Goal: Task Accomplishment & Management: Manage account settings

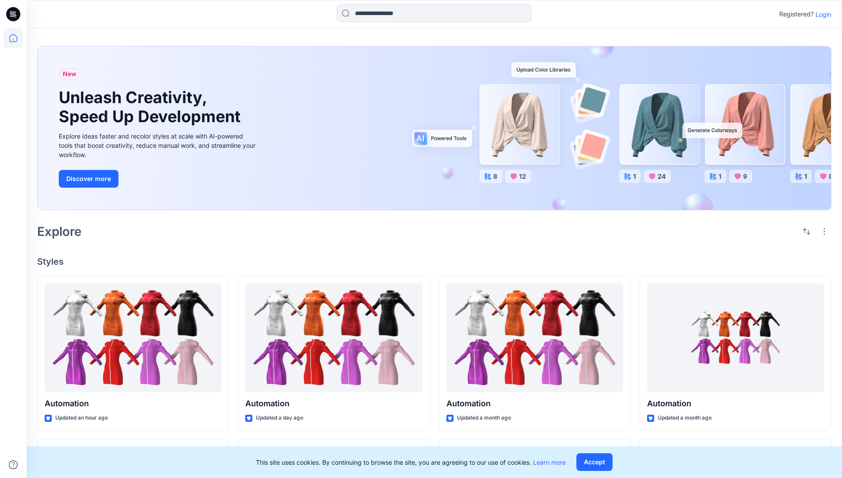
click at [822, 14] on p "Login" at bounding box center [824, 14] width 16 height 9
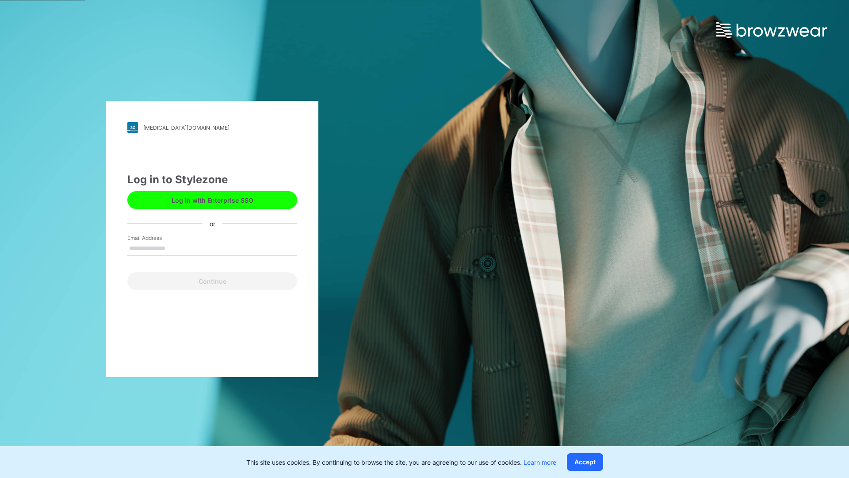
click at [175, 248] on input "Email Address" at bounding box center [212, 248] width 170 height 13
type input "**********"
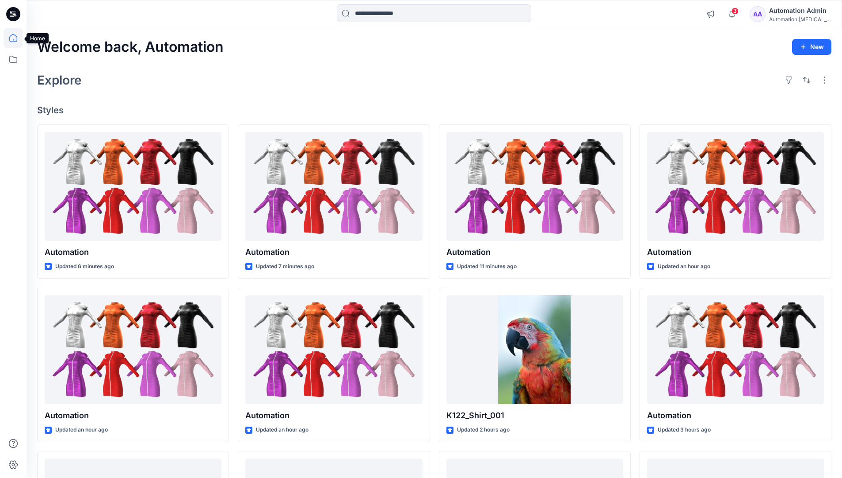
click at [17, 38] on icon at bounding box center [13, 38] width 8 height 8
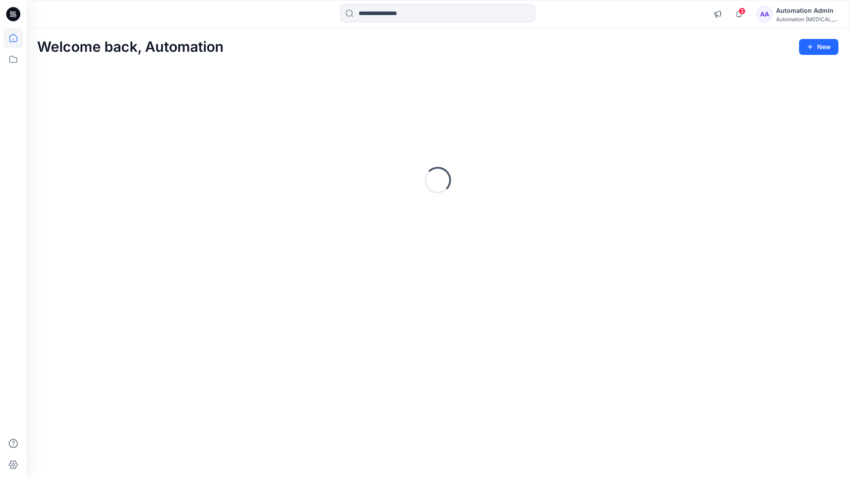
click at [797, 10] on div "Automation Admin" at bounding box center [807, 10] width 62 height 11
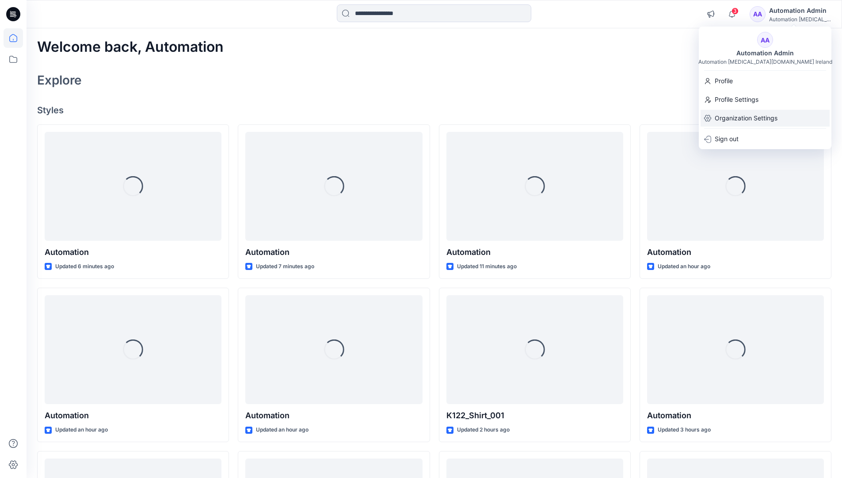
click at [769, 119] on p "Organization Settings" at bounding box center [746, 118] width 63 height 17
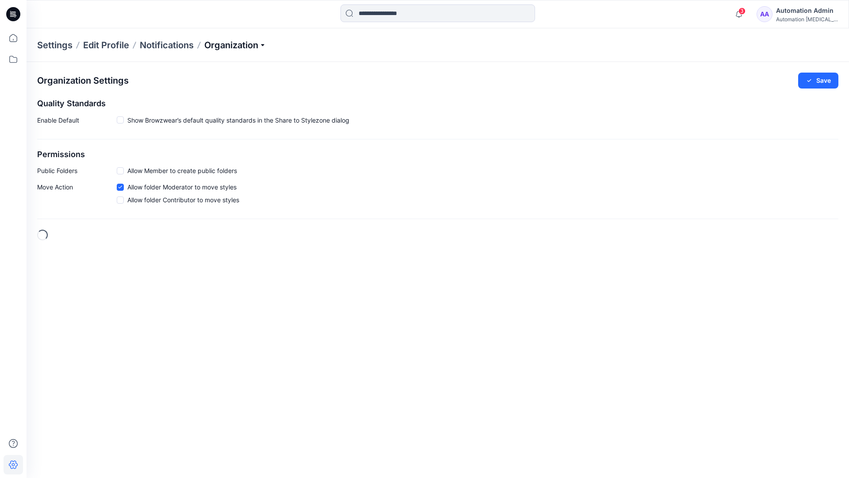
click at [254, 47] on p "Organization" at bounding box center [235, 45] width 62 height 12
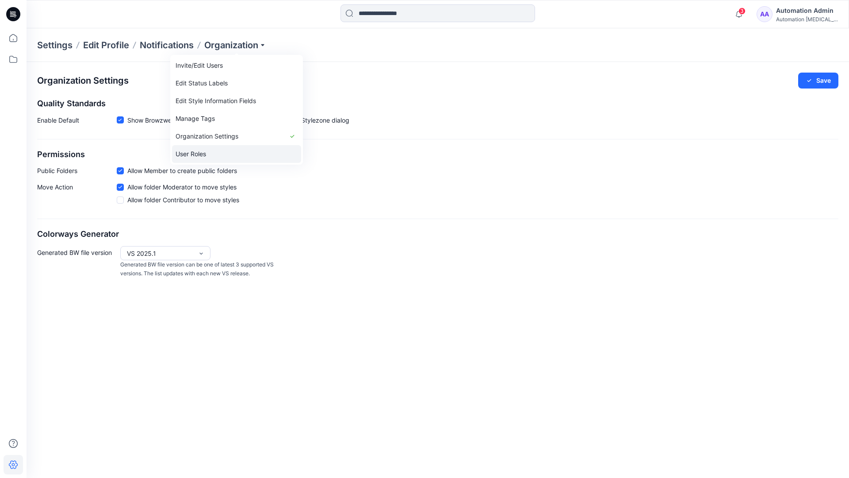
click at [235, 151] on link "User Roles" at bounding box center [236, 154] width 129 height 18
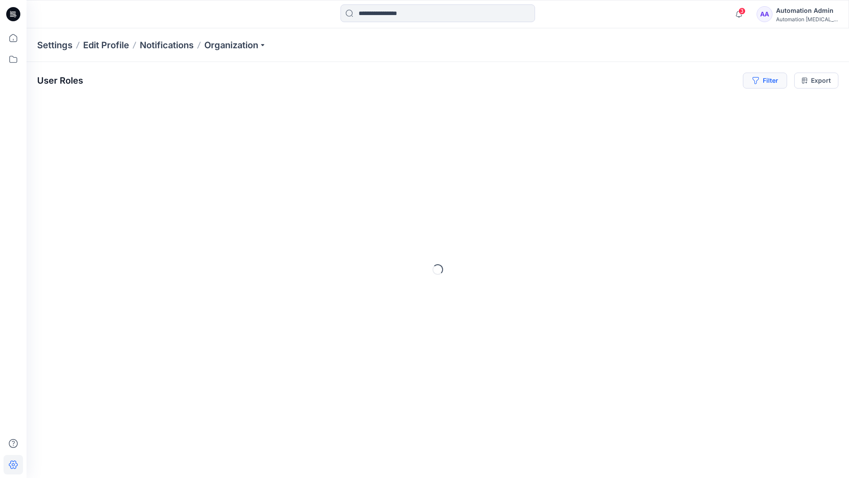
click at [772, 84] on button "Filter" at bounding box center [765, 81] width 44 height 16
type input "*****"
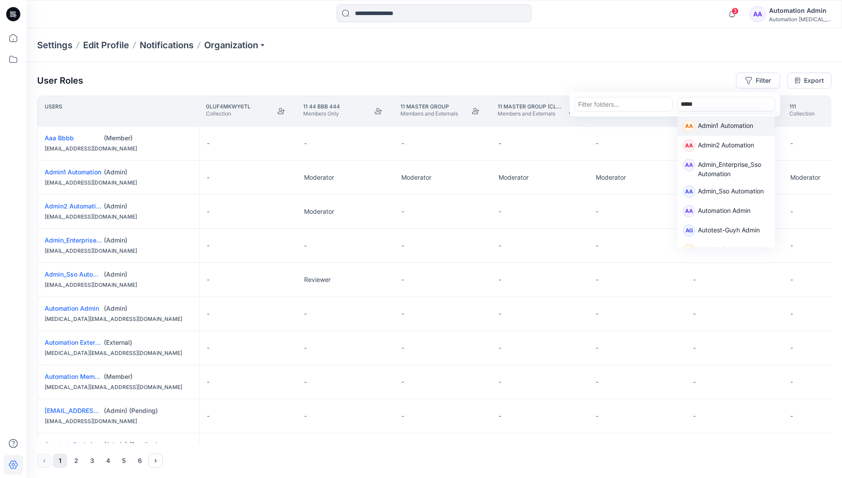
click at [715, 123] on p "Admin1 Automation" at bounding box center [725, 126] width 55 height 11
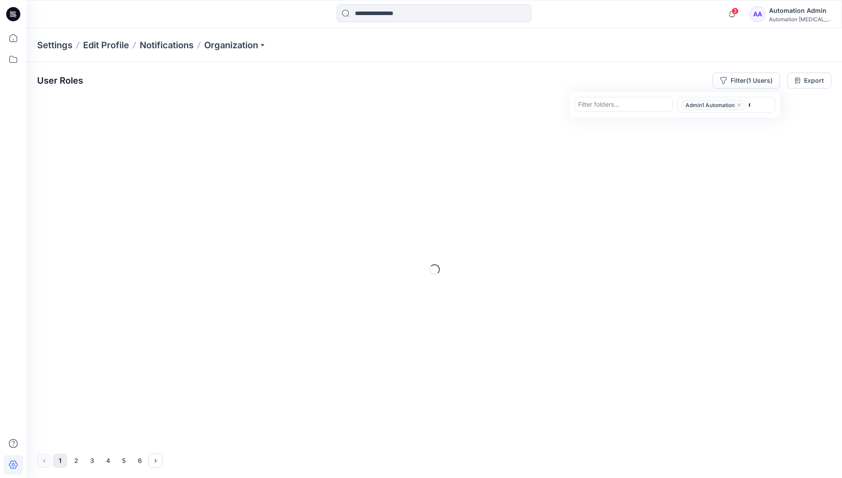
type input "******"
click at [733, 138] on p "Automation Member" at bounding box center [727, 140] width 58 height 11
type input "********"
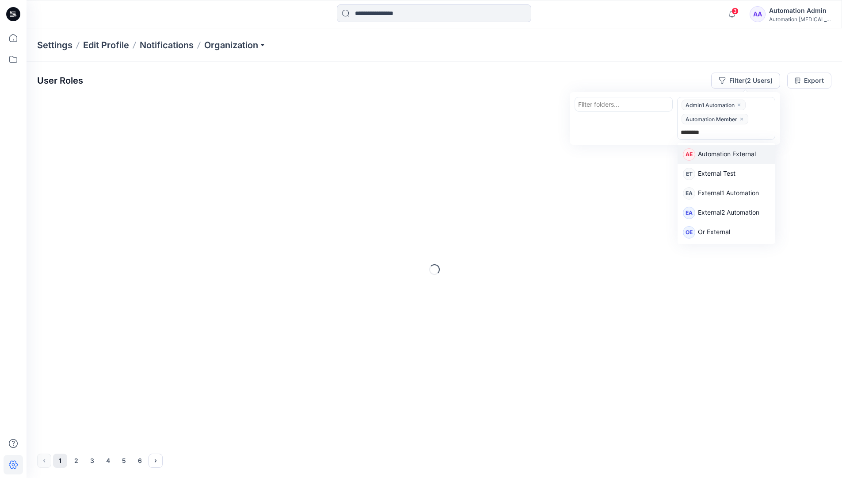
click at [741, 157] on p "Automation External" at bounding box center [727, 154] width 58 height 11
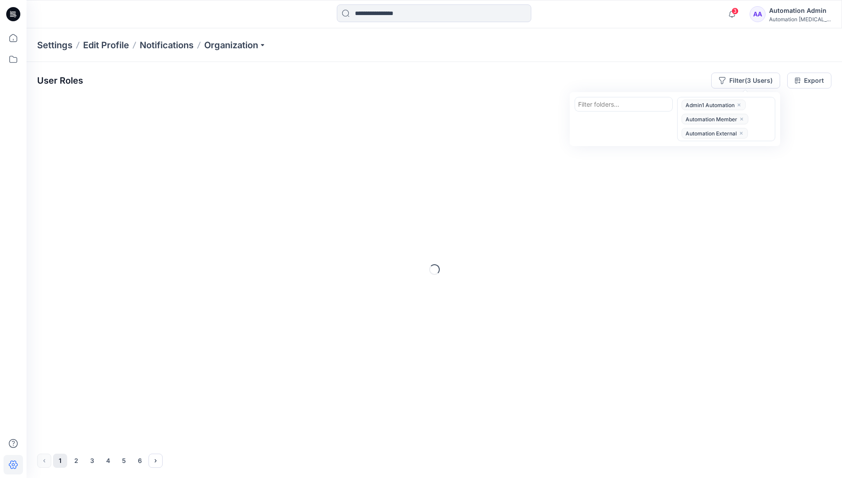
click at [607, 74] on div "User Roles Filter (3 Users) Filter folders... option Automation External, selec…" at bounding box center [434, 81] width 795 height 16
click at [737, 79] on button "Filter (3 Users)" at bounding box center [746, 81] width 69 height 16
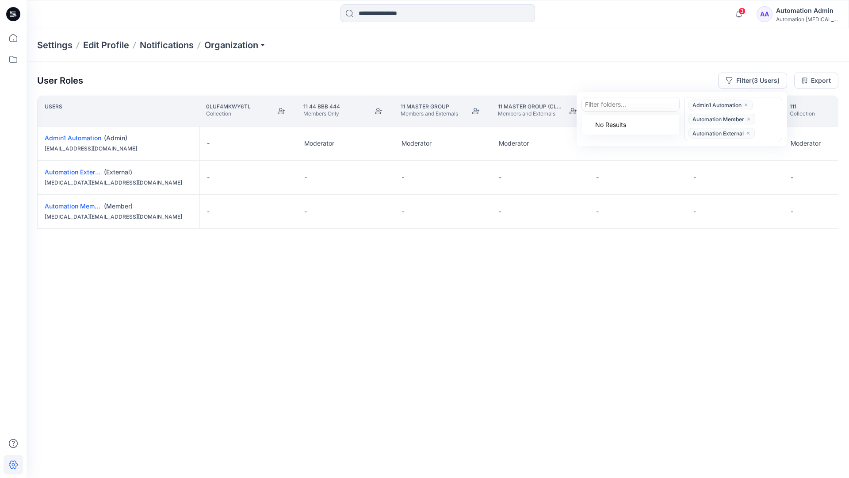
click at [612, 103] on div at bounding box center [630, 104] width 91 height 11
type input "******"
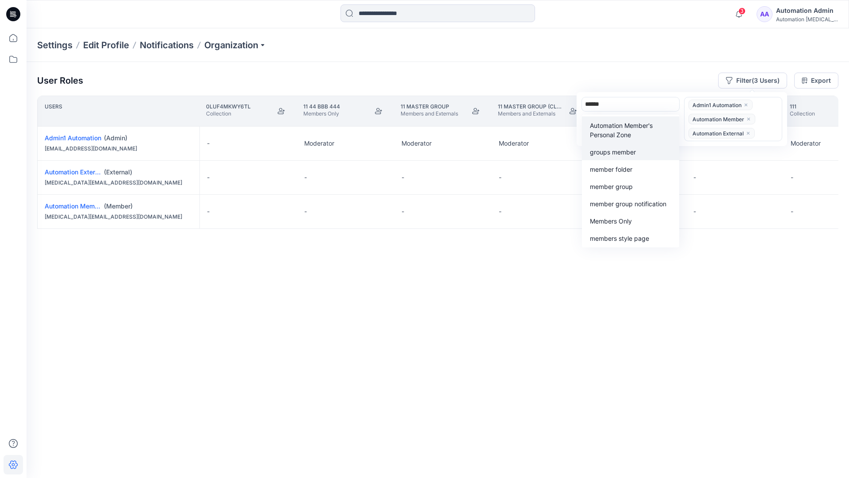
click at [629, 146] on div "groups member" at bounding box center [630, 151] width 87 height 10
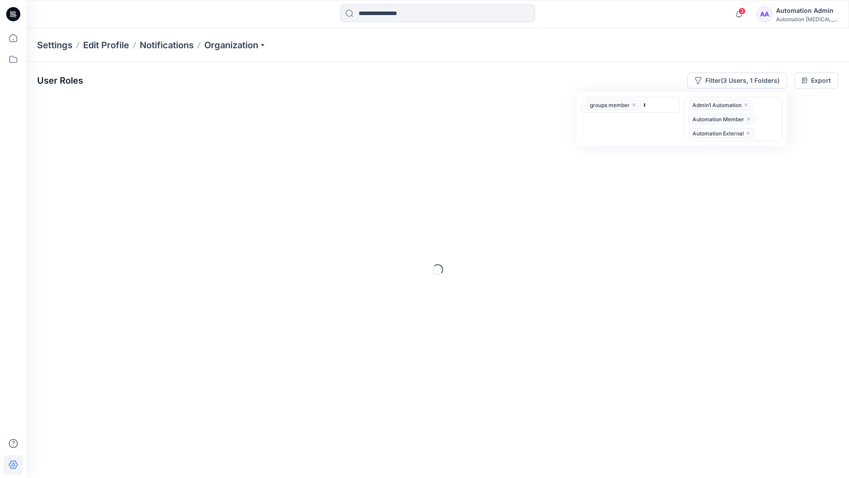
type input "*****"
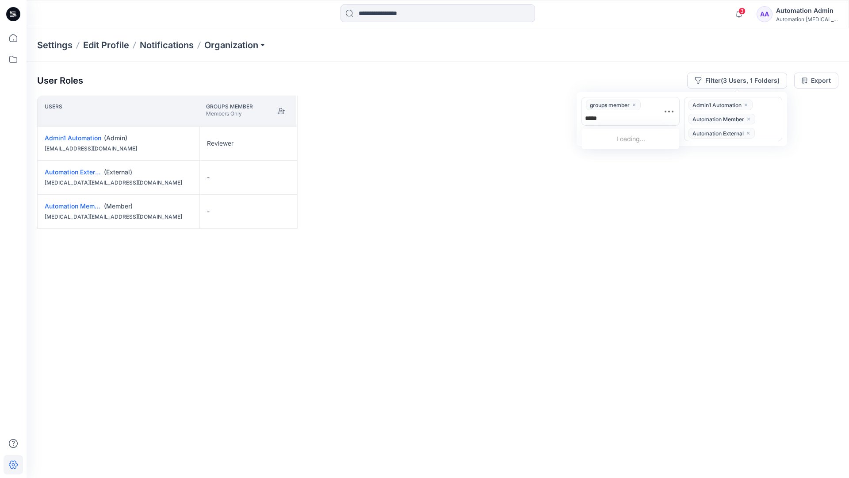
scroll to position [92, 0]
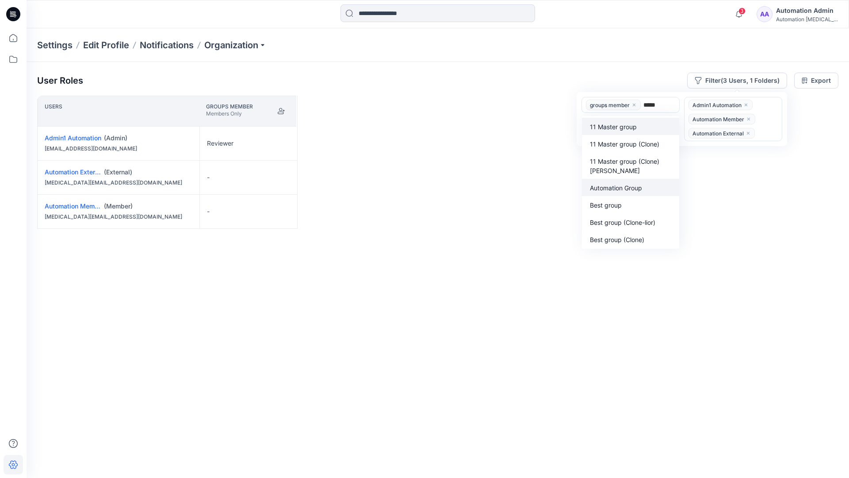
click at [622, 185] on p "Automation Group" at bounding box center [616, 187] width 52 height 9
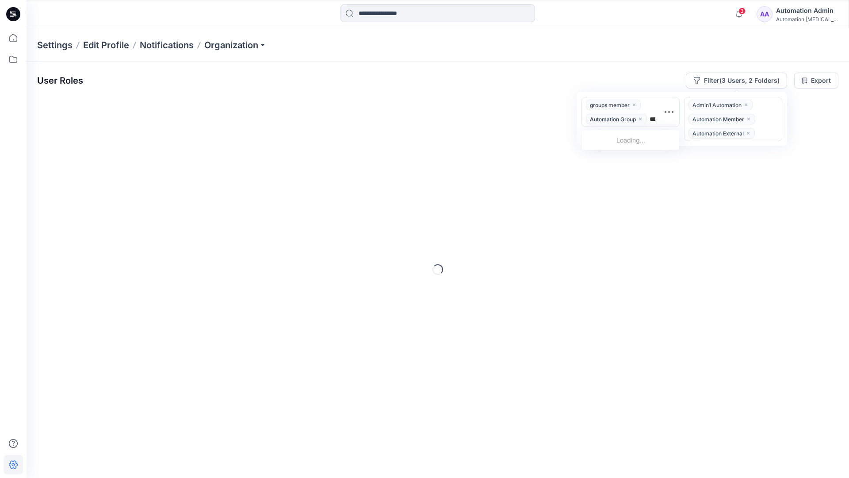
type input "******"
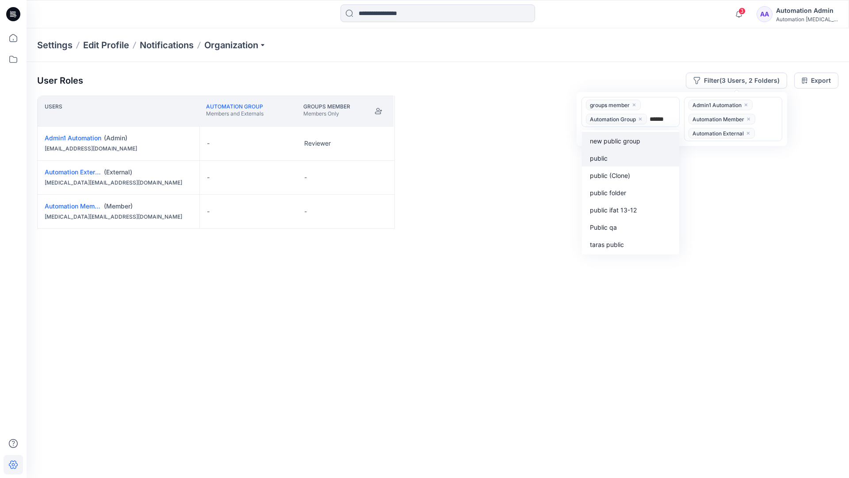
click at [613, 155] on div "public" at bounding box center [630, 158] width 87 height 10
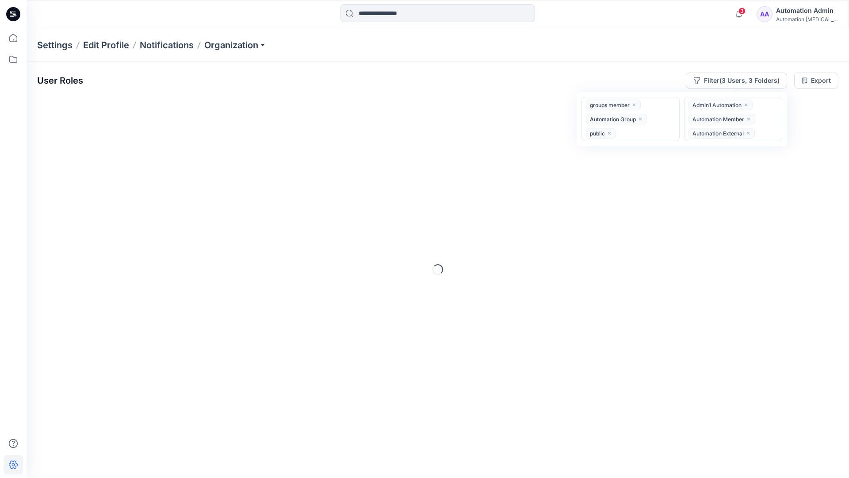
click at [495, 65] on div "User Roles Filter (3 Users, 3 Folders) option public, selected. groups member A…" at bounding box center [438, 257] width 823 height 391
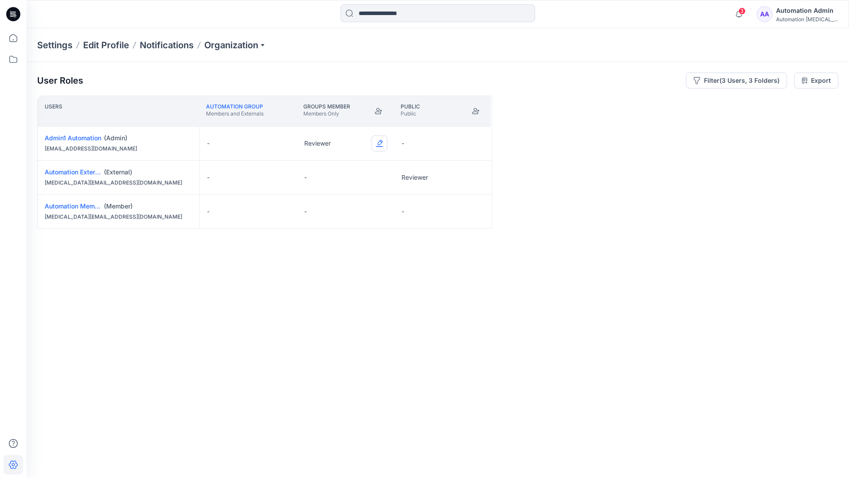
click at [380, 142] on button "Edit Role" at bounding box center [379, 143] width 16 height 16
click at [346, 178] on button "Reviewer" at bounding box center [338, 180] width 96 height 16
click at [476, 176] on button "Edit Role" at bounding box center [477, 177] width 16 height 16
click at [447, 214] on button "Reviewer" at bounding box center [435, 215] width 96 height 16
click at [476, 212] on button "Edit Role" at bounding box center [477, 211] width 16 height 16
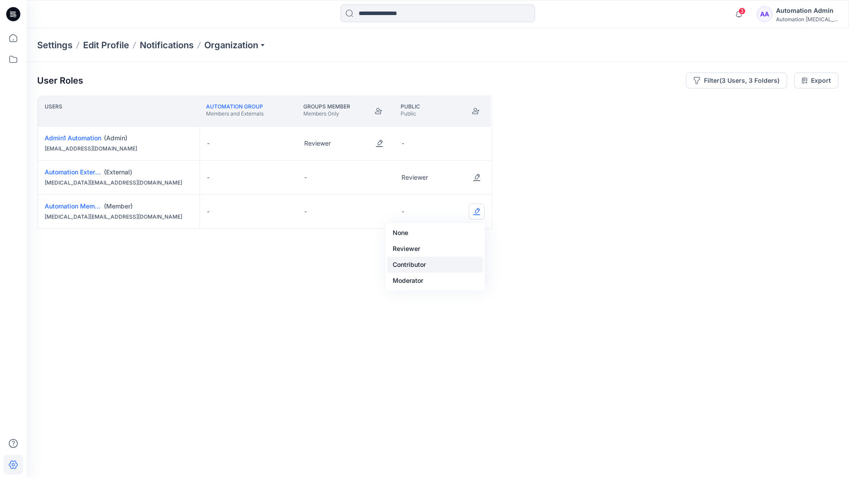
click at [447, 256] on button "Contributor" at bounding box center [435, 264] width 96 height 16
click at [475, 212] on button "Edit Role" at bounding box center [477, 211] width 16 height 16
click at [454, 232] on button "None" at bounding box center [435, 233] width 96 height 16
click at [381, 172] on button "Edit Role" at bounding box center [379, 177] width 16 height 16
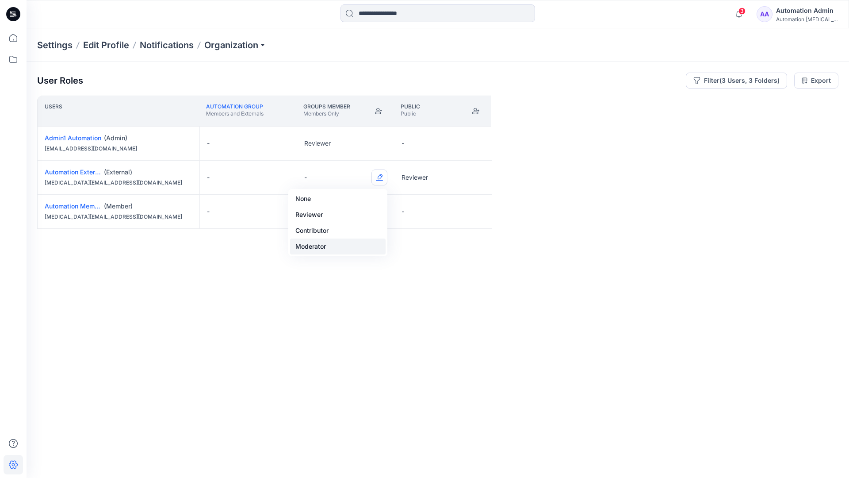
click at [348, 241] on button "Moderator" at bounding box center [338, 246] width 96 height 16
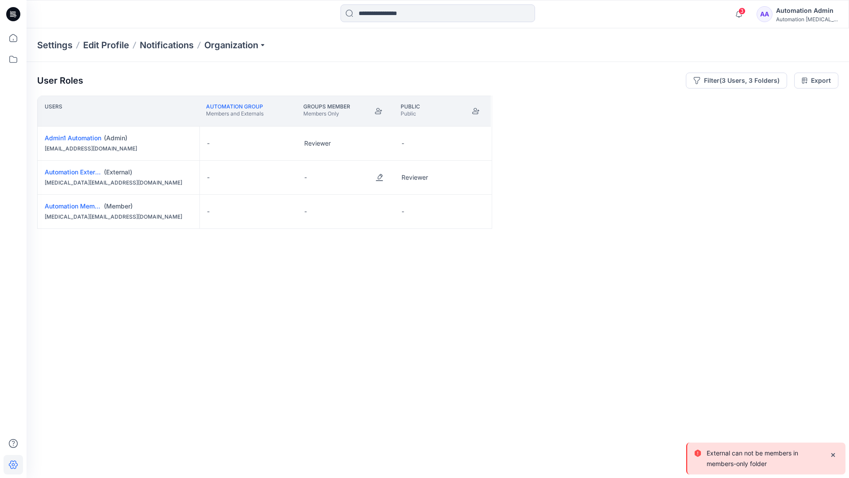
click at [731, 462] on p "External can not be members in members-only folder" at bounding box center [765, 458] width 116 height 21
click at [814, 9] on div "Automation Admin" at bounding box center [807, 10] width 62 height 11
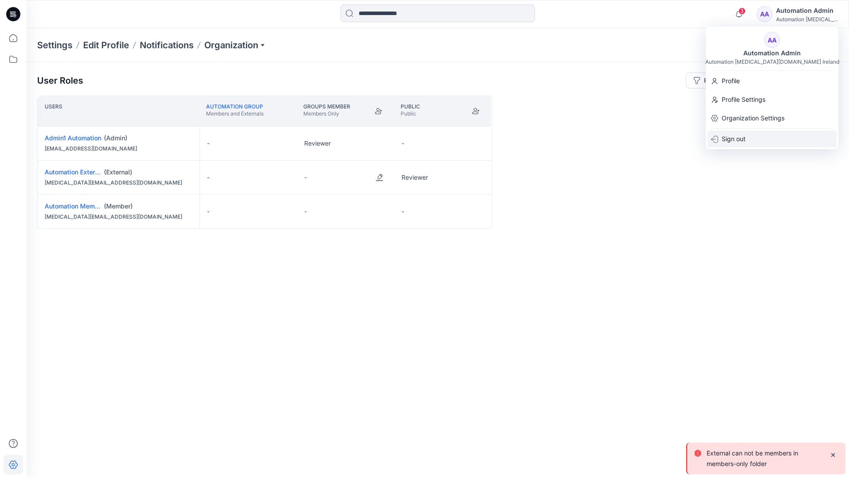
click at [776, 133] on div "Sign out" at bounding box center [772, 138] width 129 height 17
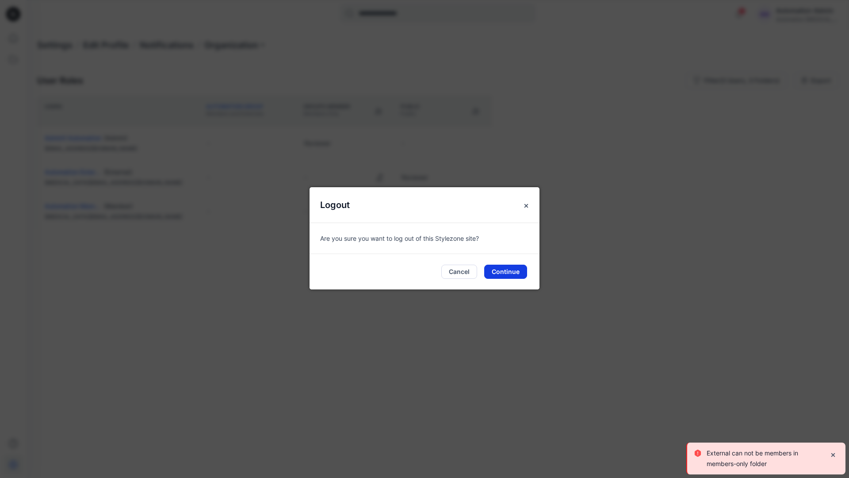
click at [514, 274] on button "Continue" at bounding box center [505, 271] width 43 height 14
